Goal: Task Accomplishment & Management: Manage account settings

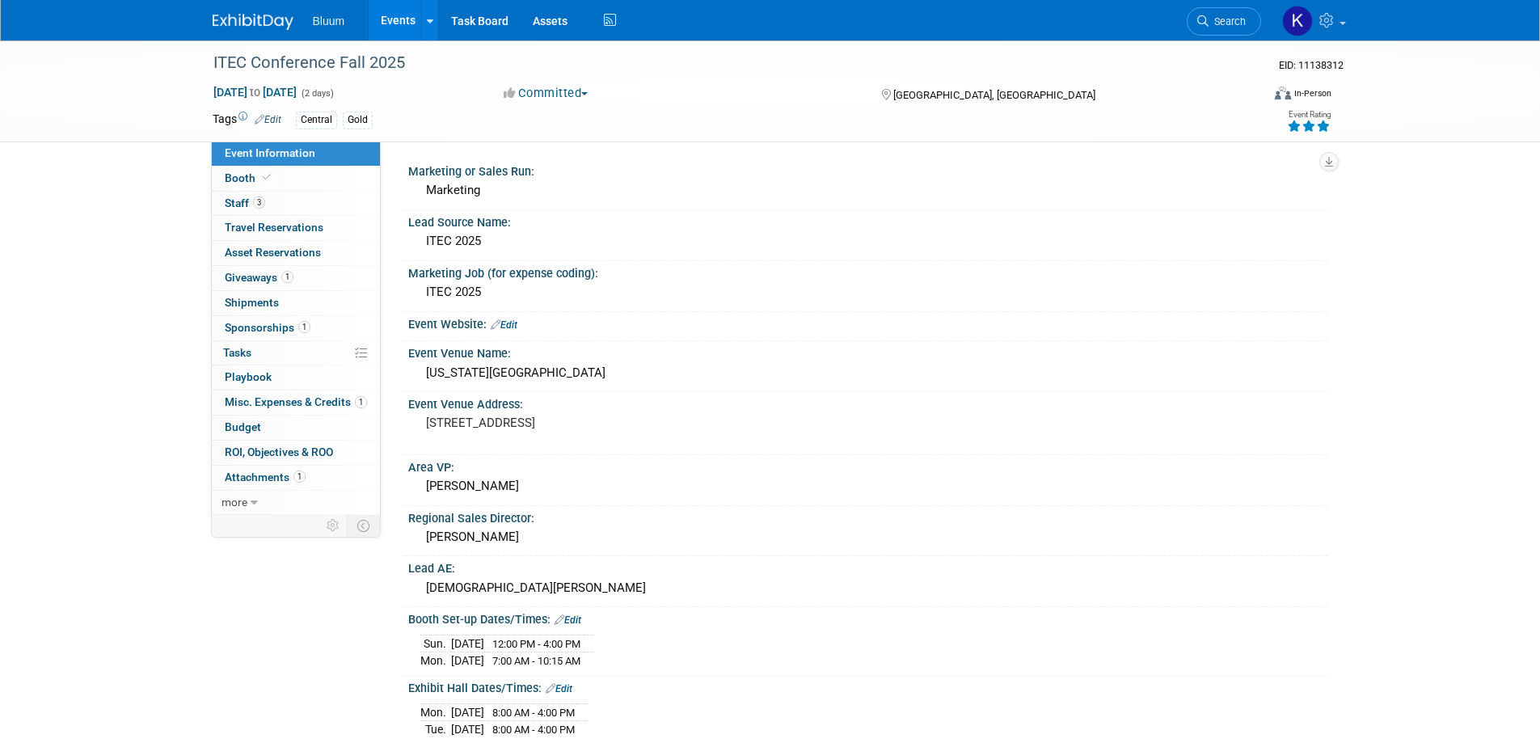
click at [410, 16] on link "Events" at bounding box center [398, 20] width 59 height 40
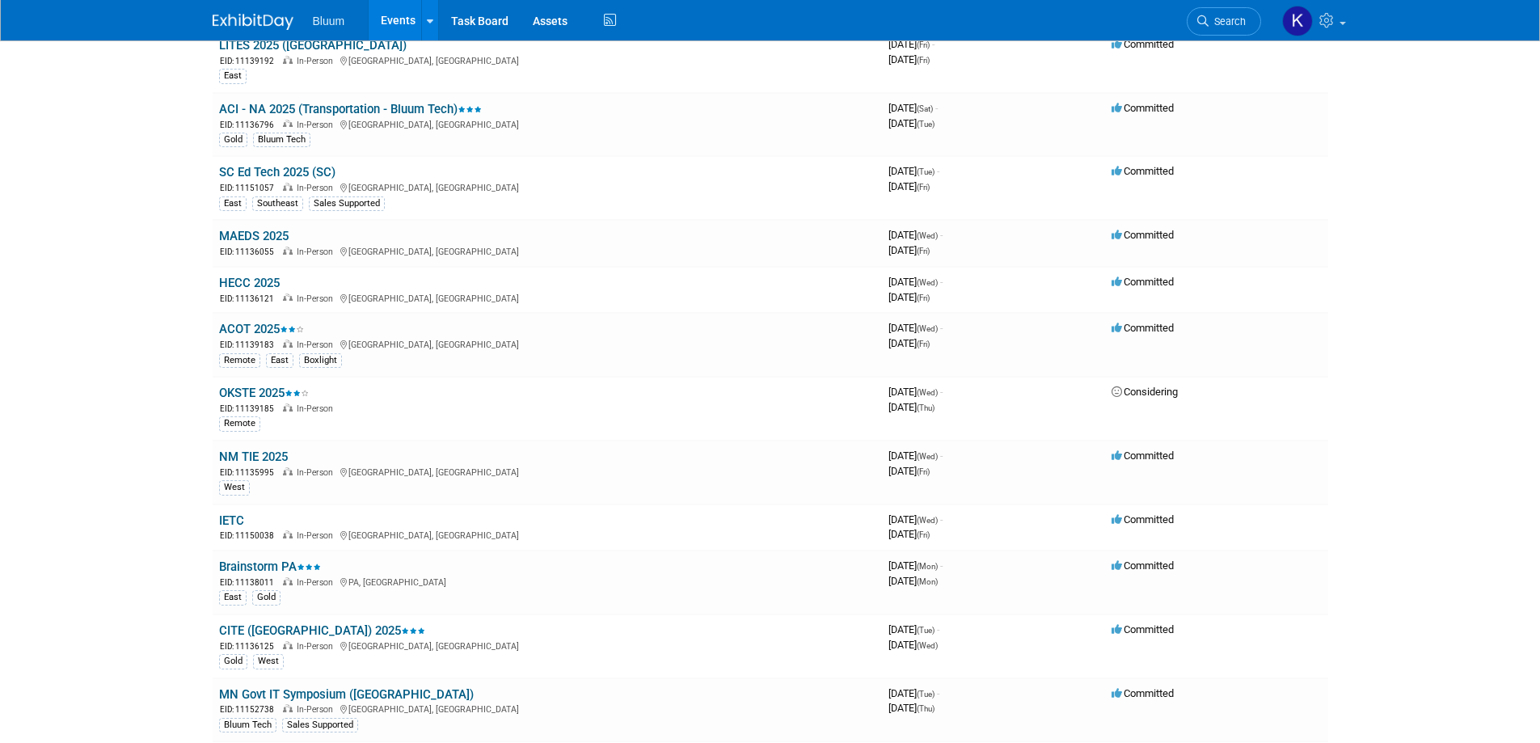
scroll to position [809, 0]
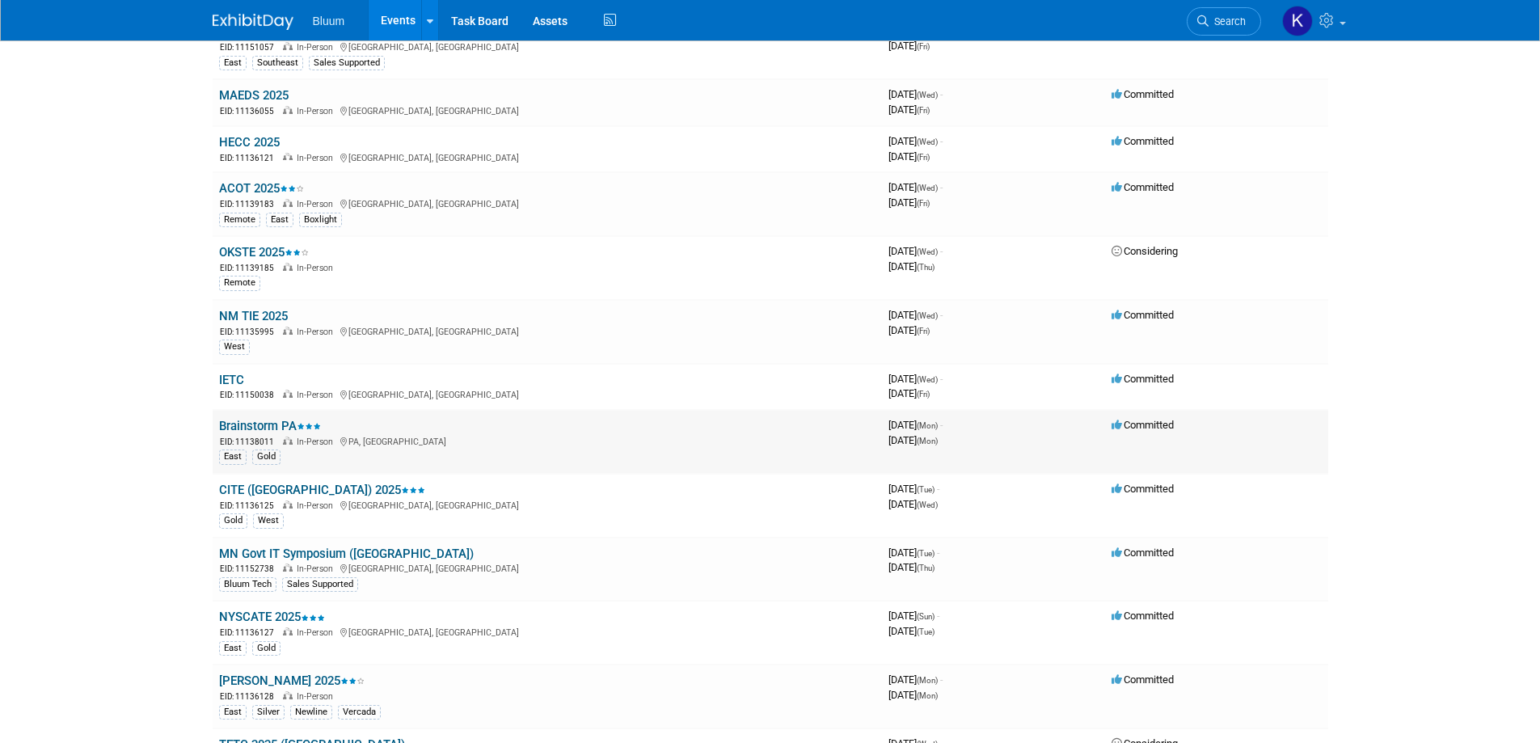
click at [278, 428] on link "Brainstorm PA" at bounding box center [270, 426] width 102 height 15
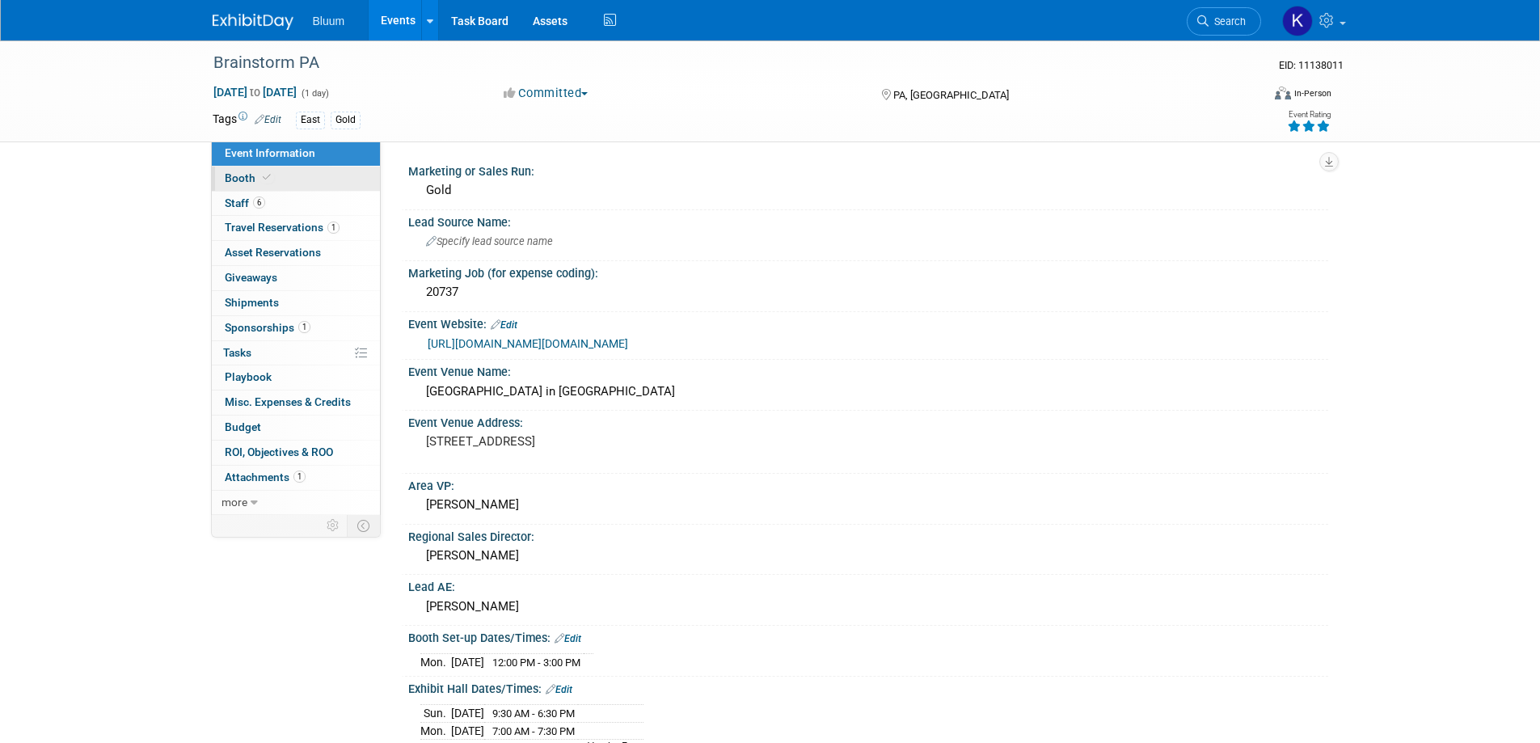
click at [256, 179] on span "Booth" at bounding box center [249, 177] width 49 height 13
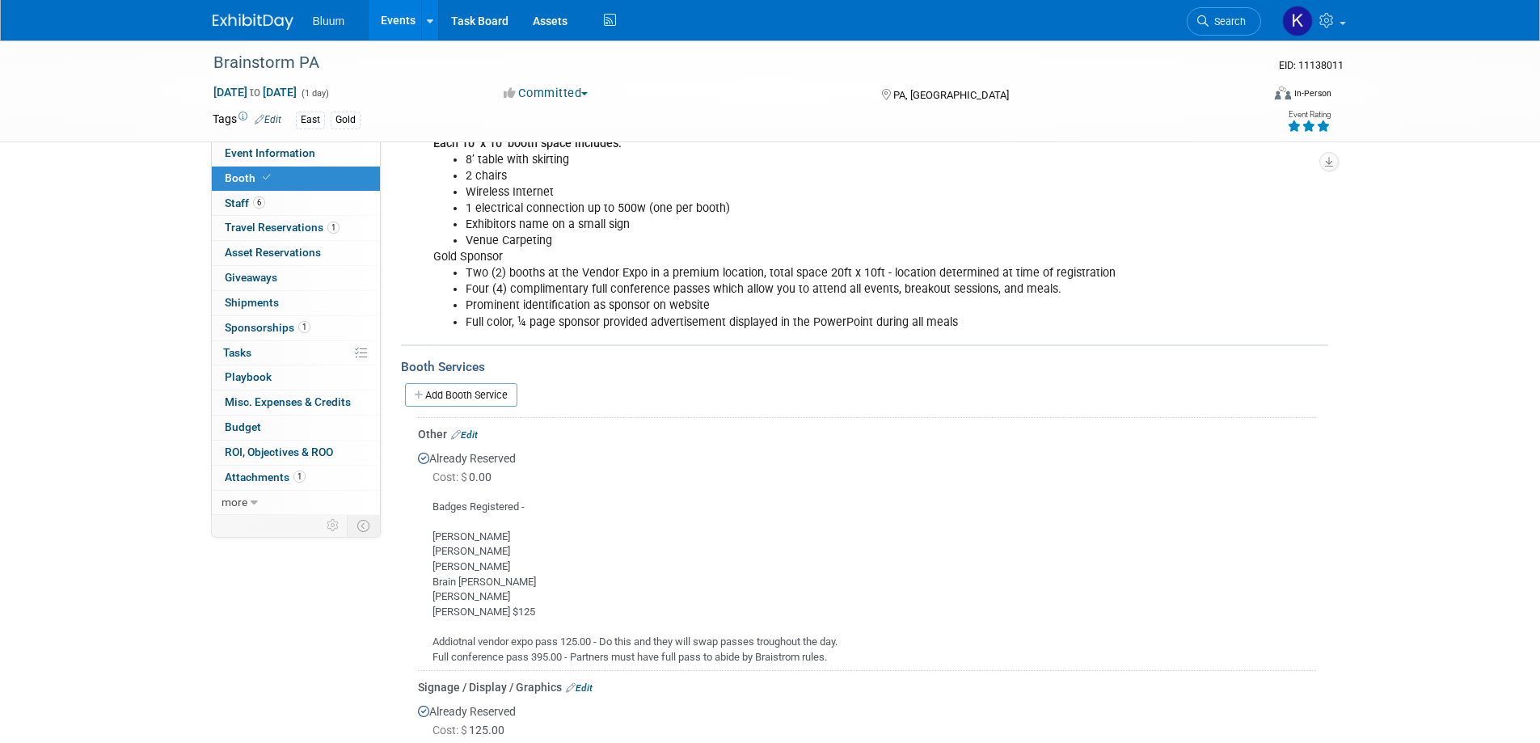
scroll to position [485, 0]
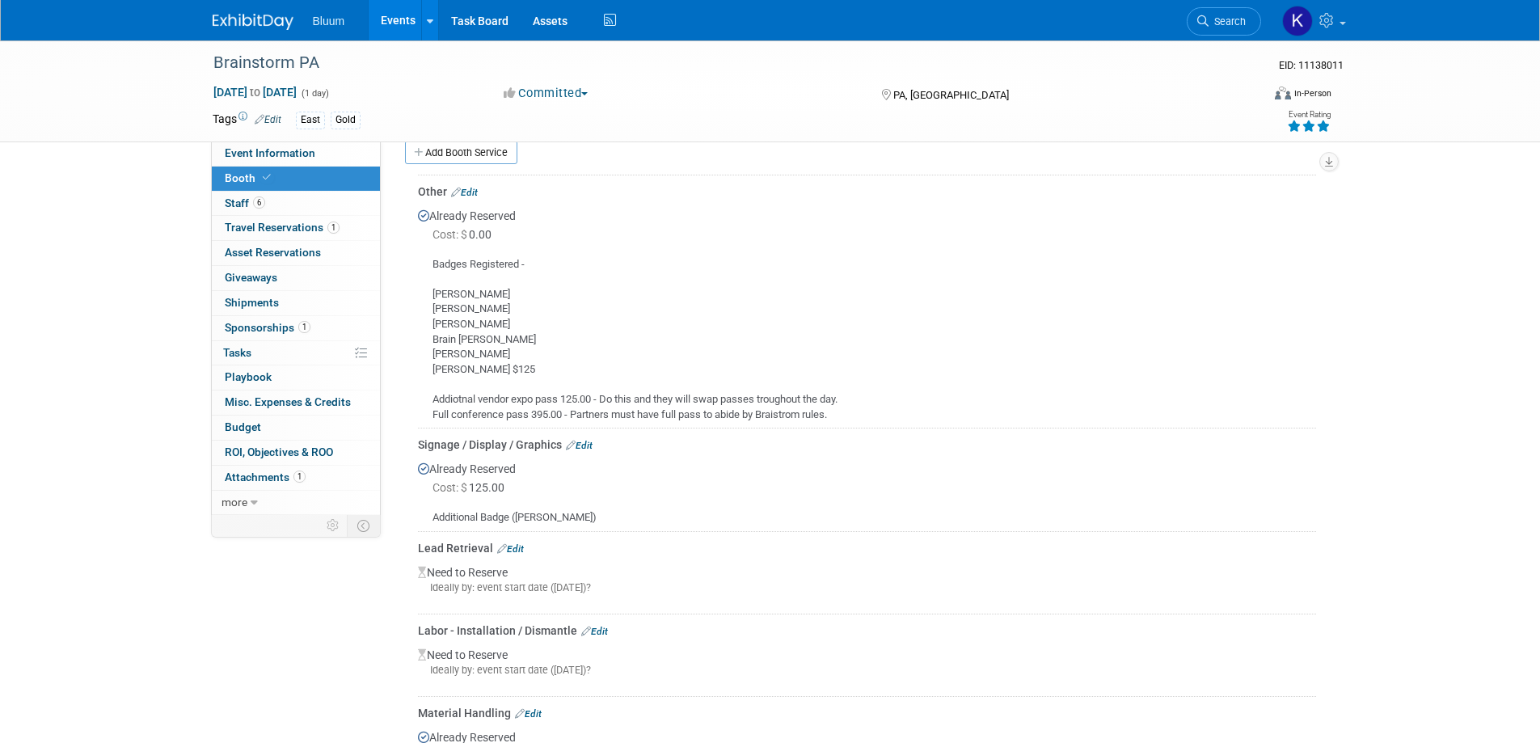
click at [478, 187] on link "Edit" at bounding box center [464, 192] width 27 height 11
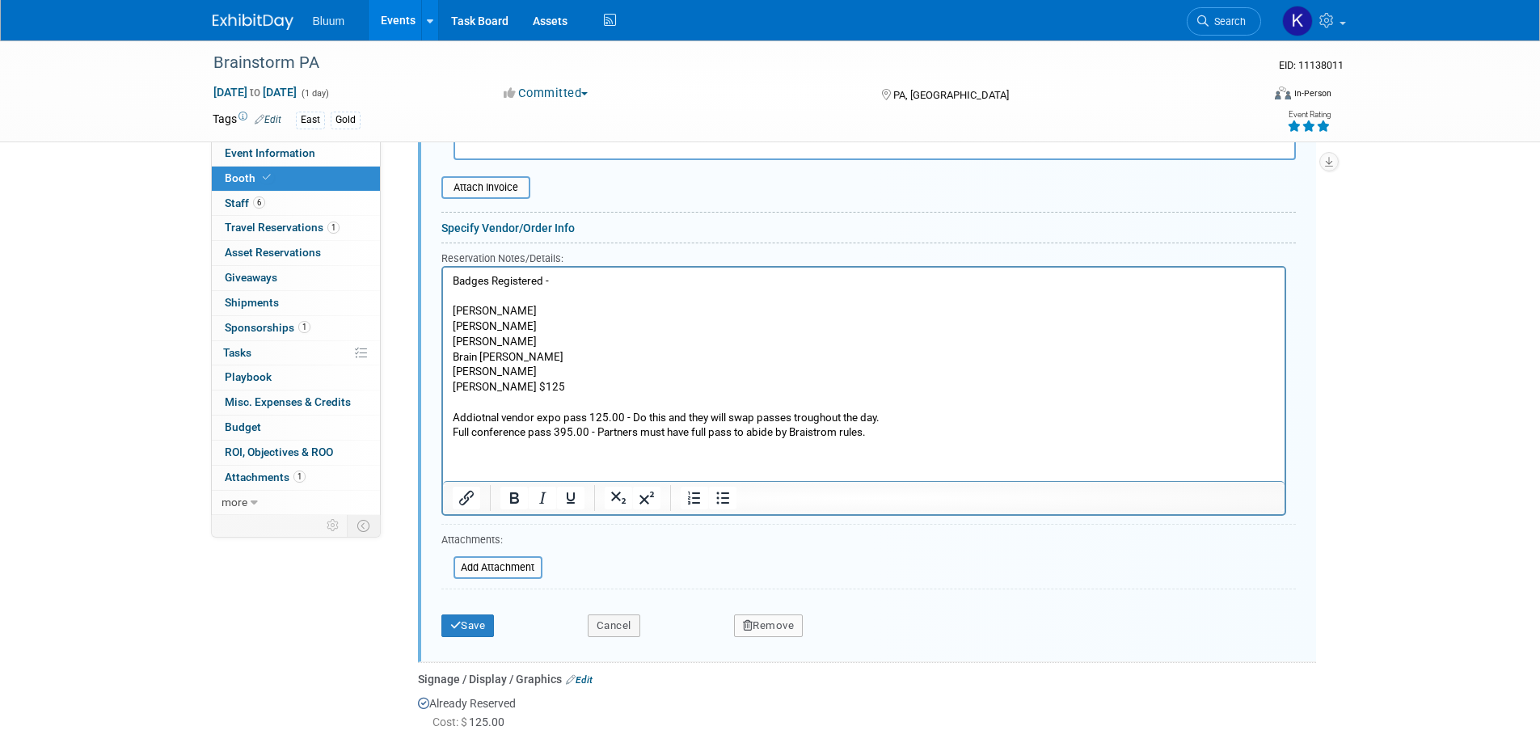
scroll to position [881, 0]
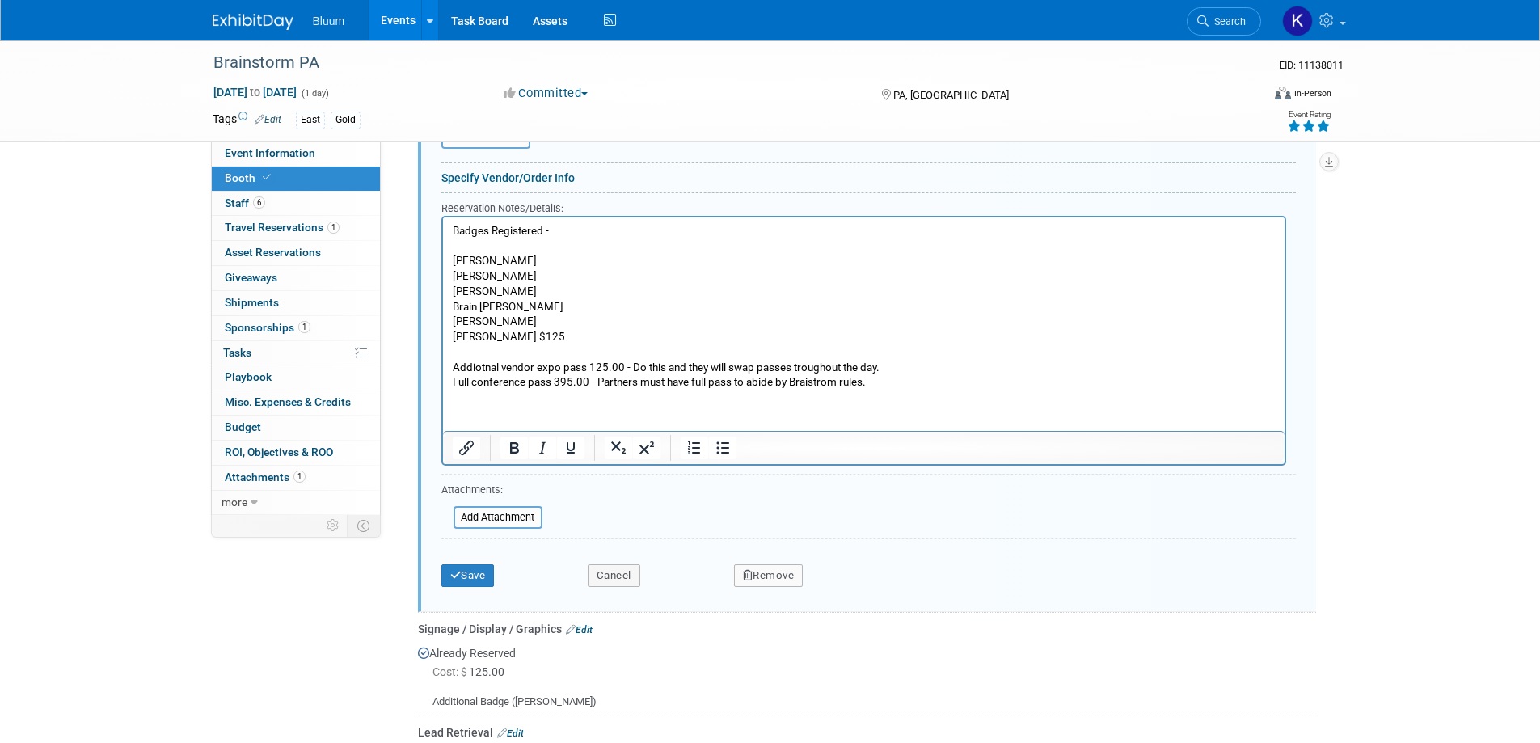
drag, startPoint x: 454, startPoint y: 308, endPoint x: 463, endPoint y: 302, distance: 9.9
click at [457, 306] on p "Badges Registered - Frank Cermatori Kyle Misener Andrew Wall Brain Morton Seth …" at bounding box center [863, 306] width 823 height 167
click at [564, 331] on p "Badges Registered - Frank Cermatori Kyle Misener Andrew Wall Brian Morton Seth …" at bounding box center [863, 306] width 823 height 167
click at [473, 573] on button "Save" at bounding box center [467, 575] width 53 height 23
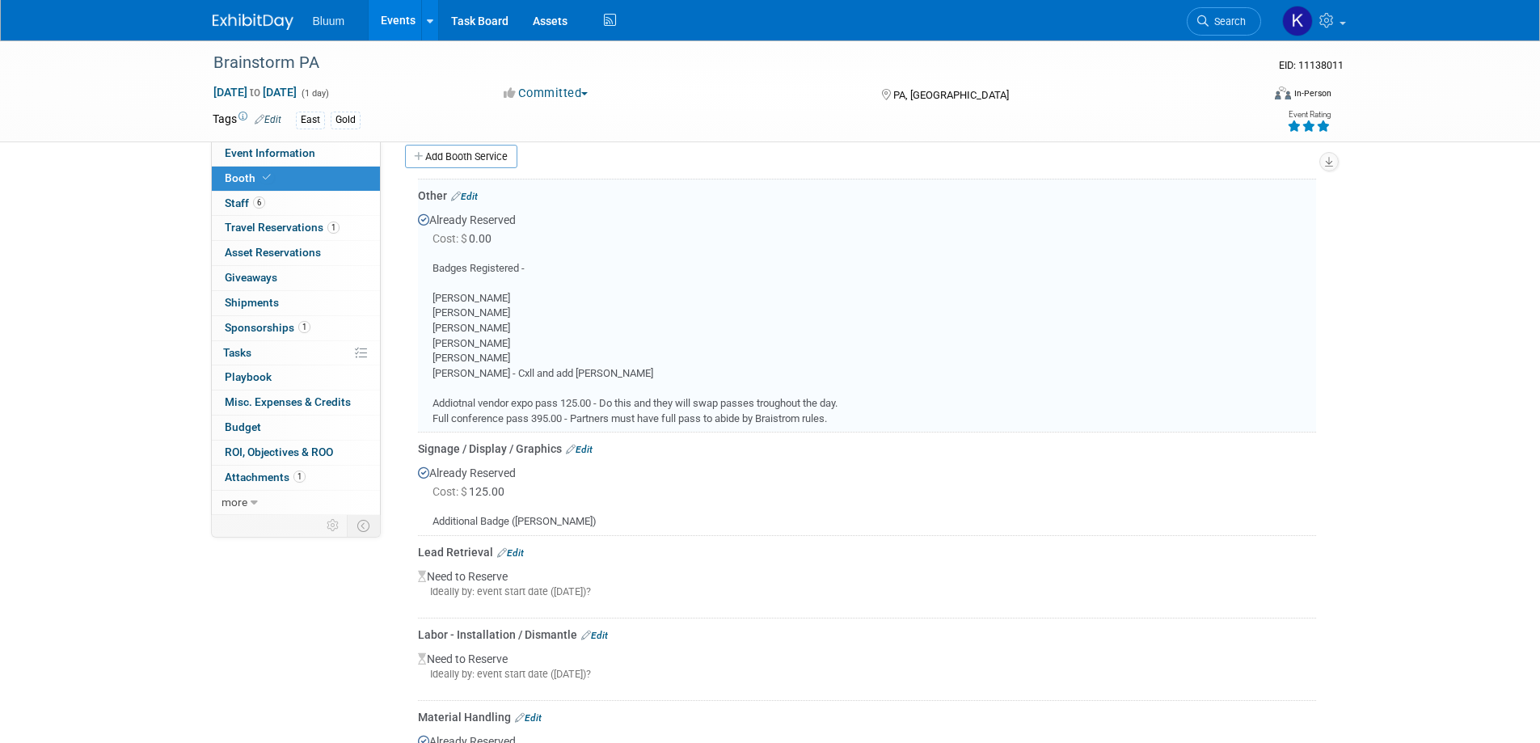
scroll to position [476, 0]
